Goal: Task Accomplishment & Management: Manage account settings

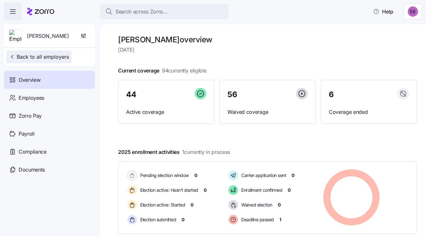
click at [34, 56] on span "Back to all employers" at bounding box center [39, 57] width 60 height 8
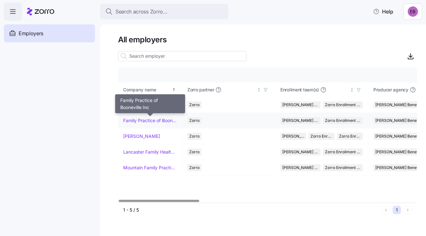
click at [142, 118] on link "Family Practice of Booneville Inc" at bounding box center [150, 120] width 54 height 6
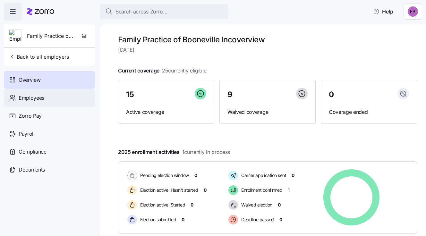
click at [42, 97] on span "Employees" at bounding box center [32, 98] width 26 height 8
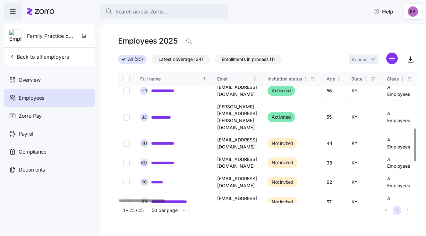
scroll to position [224, 0]
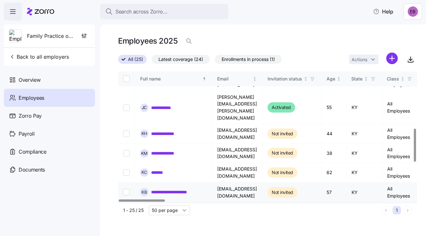
click at [176, 189] on link "**********" at bounding box center [178, 192] width 55 height 6
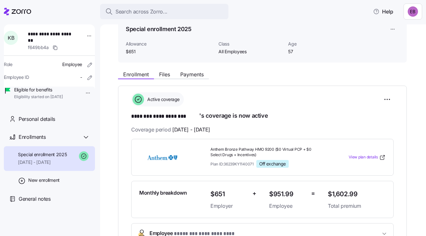
scroll to position [32, 0]
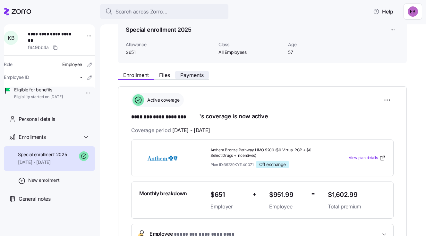
click at [193, 74] on span "Payments" at bounding box center [191, 74] width 23 height 5
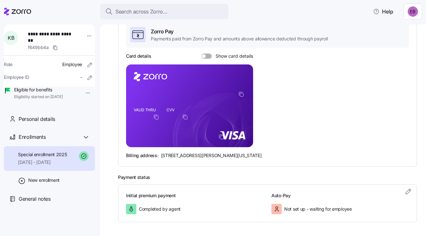
scroll to position [128, 0]
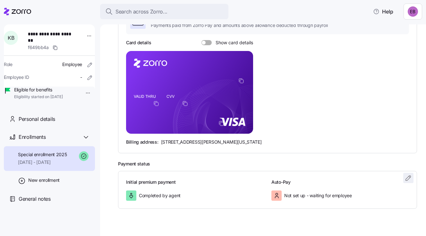
click at [404, 177] on icon "button" at bounding box center [408, 178] width 8 height 8
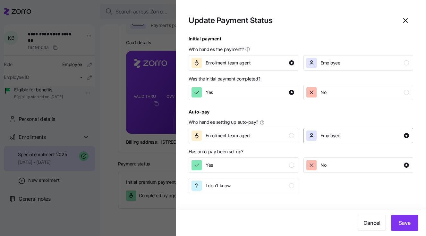
click at [335, 134] on span "Employee" at bounding box center [330, 135] width 20 height 6
click at [228, 162] on div "Yes" at bounding box center [242, 165] width 103 height 10
click at [408, 223] on span "Save" at bounding box center [404, 223] width 12 height 8
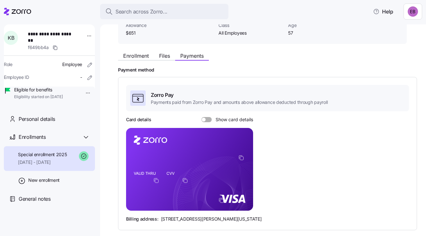
scroll to position [0, 0]
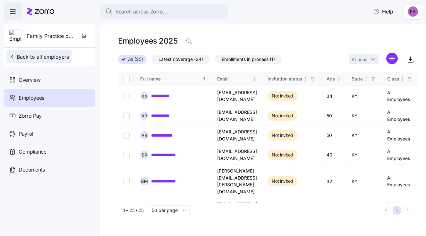
click at [41, 54] on span "Back to all employers" at bounding box center [39, 57] width 60 height 8
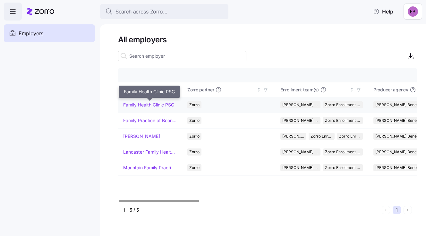
click at [145, 104] on link "Family Health Clinic PSC" at bounding box center [148, 105] width 51 height 6
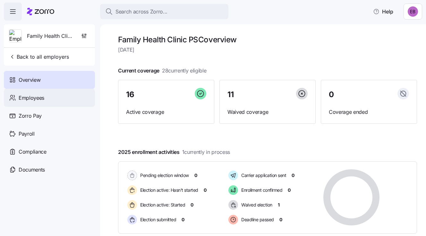
click at [30, 98] on span "Employees" at bounding box center [32, 98] width 26 height 8
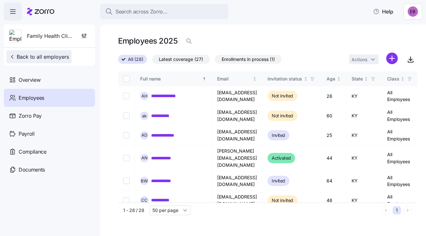
click at [32, 56] on span "Back to all employers" at bounding box center [39, 57] width 60 height 8
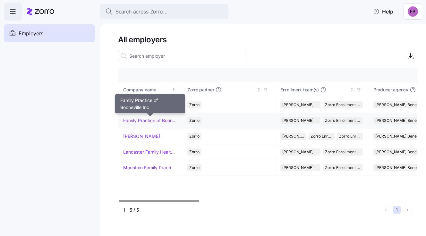
click at [142, 118] on link "Family Practice of Booneville Inc" at bounding box center [150, 120] width 54 height 6
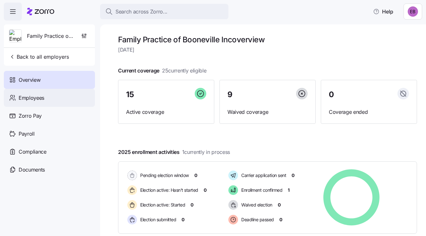
click at [40, 97] on span "Employees" at bounding box center [32, 98] width 26 height 8
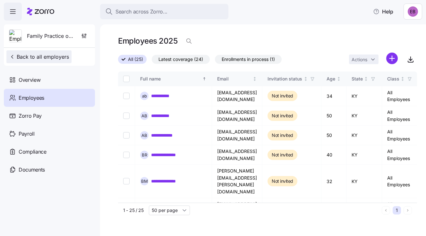
click at [26, 57] on span "Back to all employers" at bounding box center [39, 57] width 60 height 8
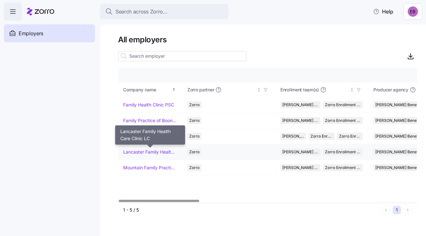
click at [137, 150] on link "Lancaster Family Health Care Clinic LC" at bounding box center [150, 152] width 54 height 6
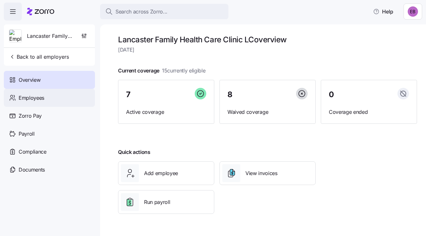
click at [26, 97] on span "Employees" at bounding box center [32, 98] width 26 height 8
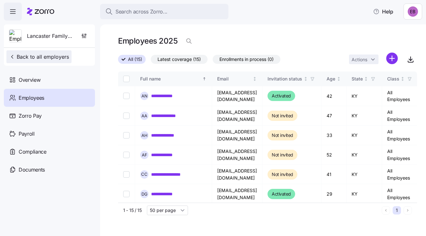
click at [37, 57] on span "Back to all employers" at bounding box center [39, 57] width 60 height 8
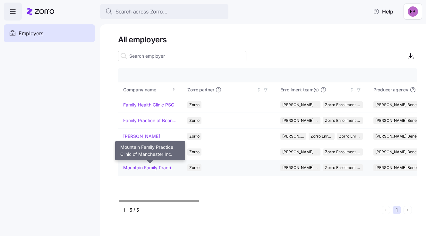
click at [149, 166] on link "Mountain Family Practice Clinic of Manchester Inc." at bounding box center [150, 167] width 54 height 6
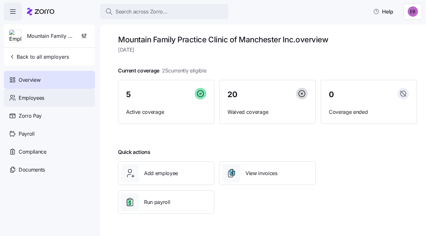
click at [32, 96] on span "Employees" at bounding box center [32, 98] width 26 height 8
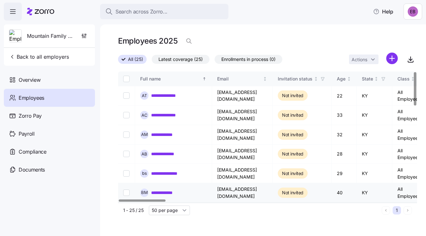
click at [172, 190] on link "**********" at bounding box center [167, 192] width 33 height 6
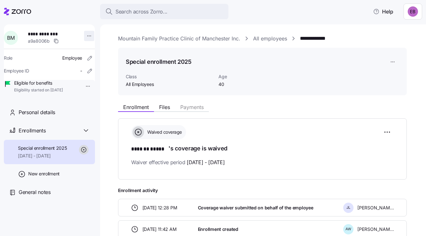
click at [86, 36] on html "**********" at bounding box center [213, 116] width 426 height 232
click at [85, 33] on html "**********" at bounding box center [213, 116] width 426 height 232
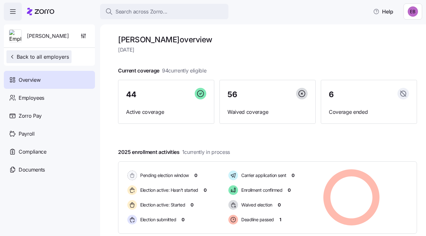
click at [37, 57] on span "Back to all employers" at bounding box center [39, 57] width 60 height 8
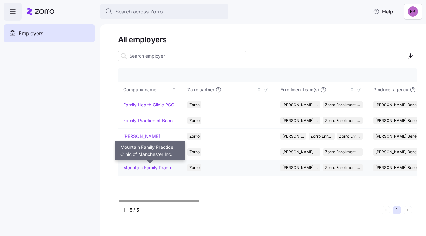
click at [144, 167] on link "Mountain Family Practice Clinic of Manchester Inc." at bounding box center [150, 167] width 54 height 6
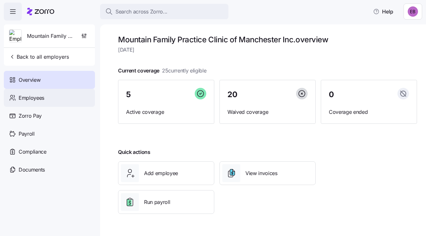
click at [39, 94] on span "Employees" at bounding box center [32, 98] width 26 height 8
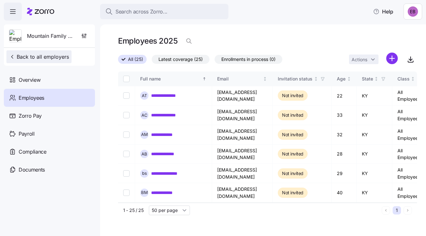
click at [36, 57] on span "Back to all employers" at bounding box center [39, 57] width 60 height 8
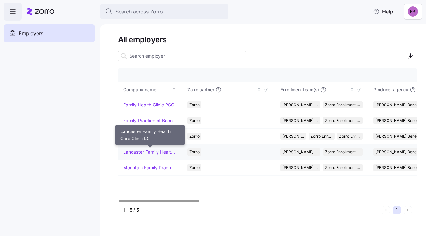
click at [137, 150] on link "Lancaster Family Health Care Clinic LC" at bounding box center [150, 152] width 54 height 6
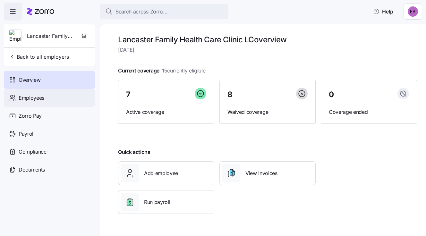
click at [44, 98] on span "Employees" at bounding box center [32, 98] width 26 height 8
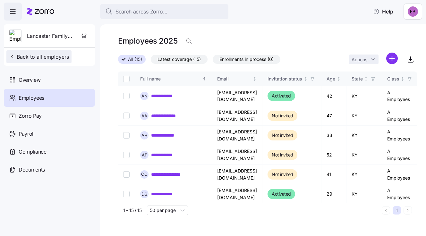
click at [36, 56] on span "Back to all employers" at bounding box center [39, 57] width 60 height 8
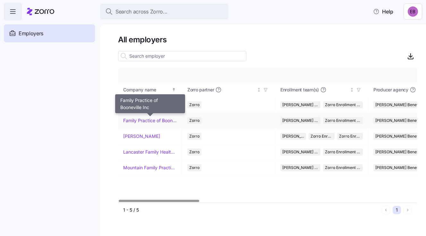
click at [141, 120] on link "Family Practice of Booneville Inc" at bounding box center [150, 120] width 54 height 6
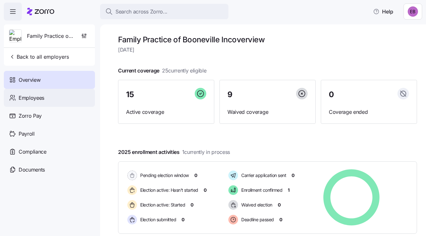
click at [39, 98] on span "Employees" at bounding box center [32, 98] width 26 height 8
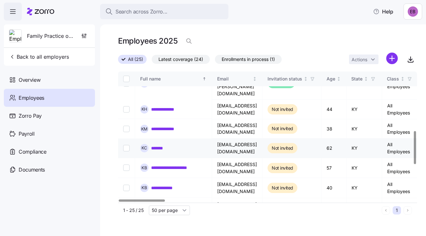
scroll to position [256, 0]
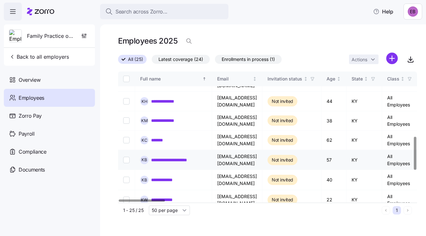
click at [168, 157] on link "**********" at bounding box center [178, 160] width 55 height 6
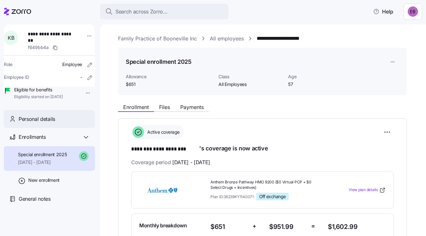
click at [54, 123] on span "Personal details" at bounding box center [37, 119] width 37 height 8
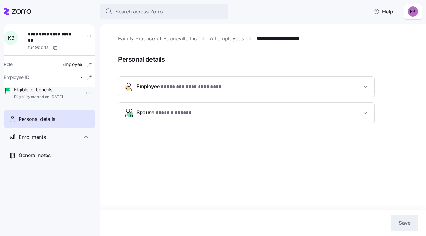
click at [203, 85] on span "**********" at bounding box center [196, 87] width 71 height 8
